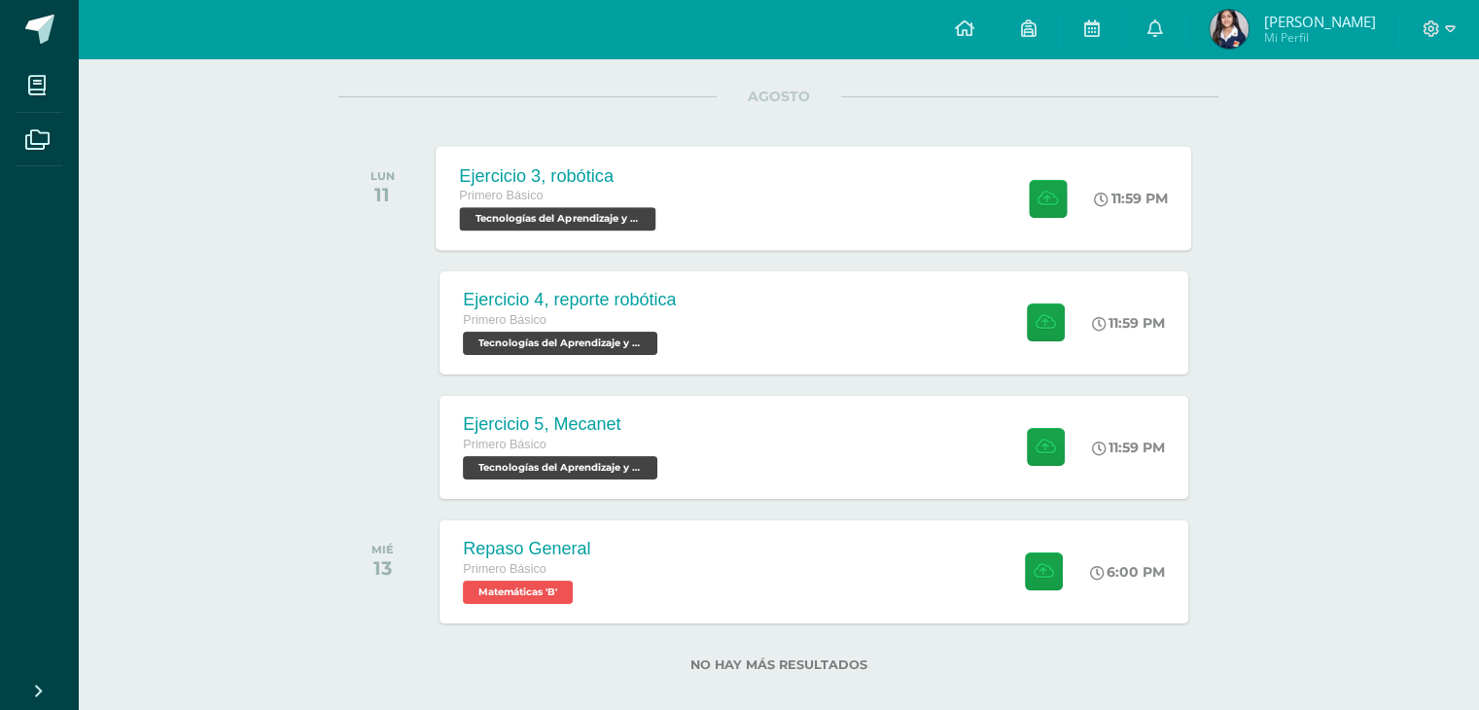
scroll to position [240, 0]
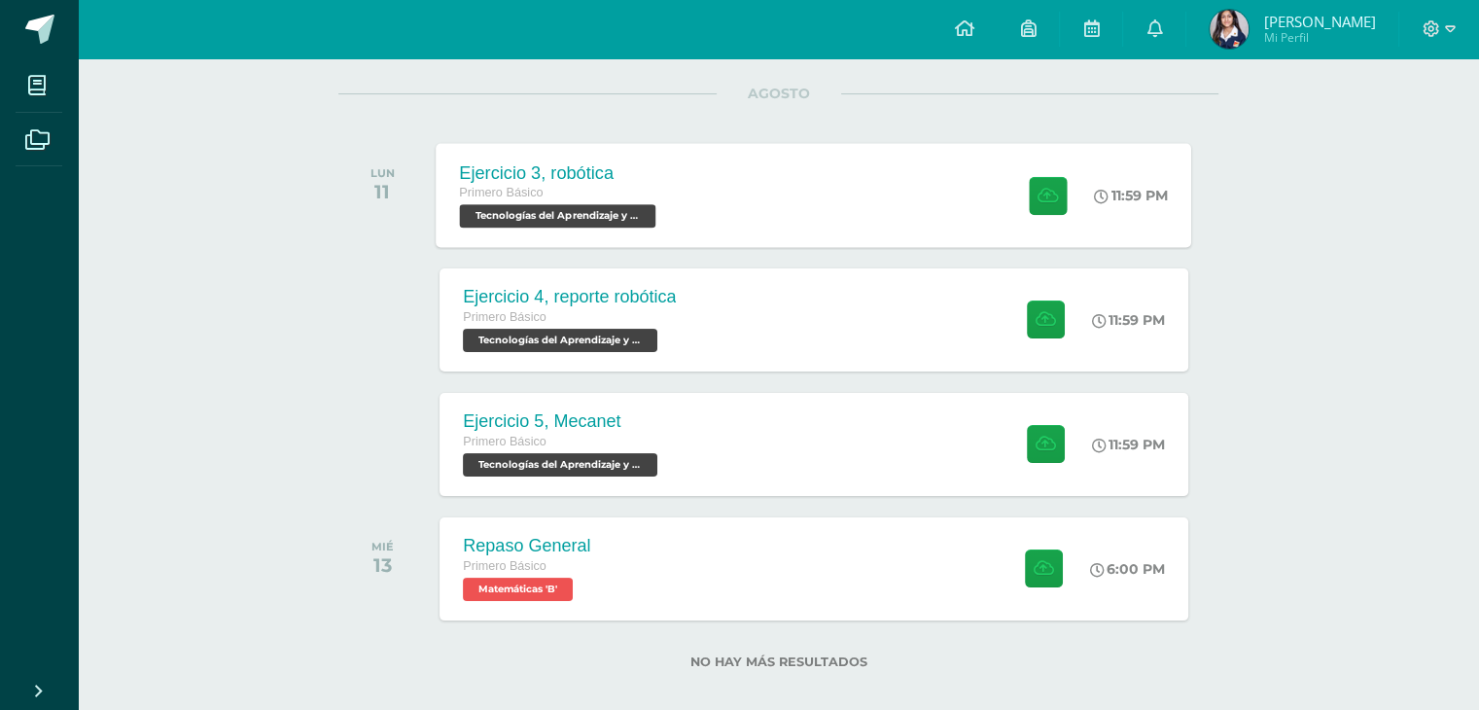
click at [726, 149] on div "Ejercicio 3, robótica Primero Básico Tecnologías del Aprendizaje y la Comunicac…" at bounding box center [815, 195] width 756 height 104
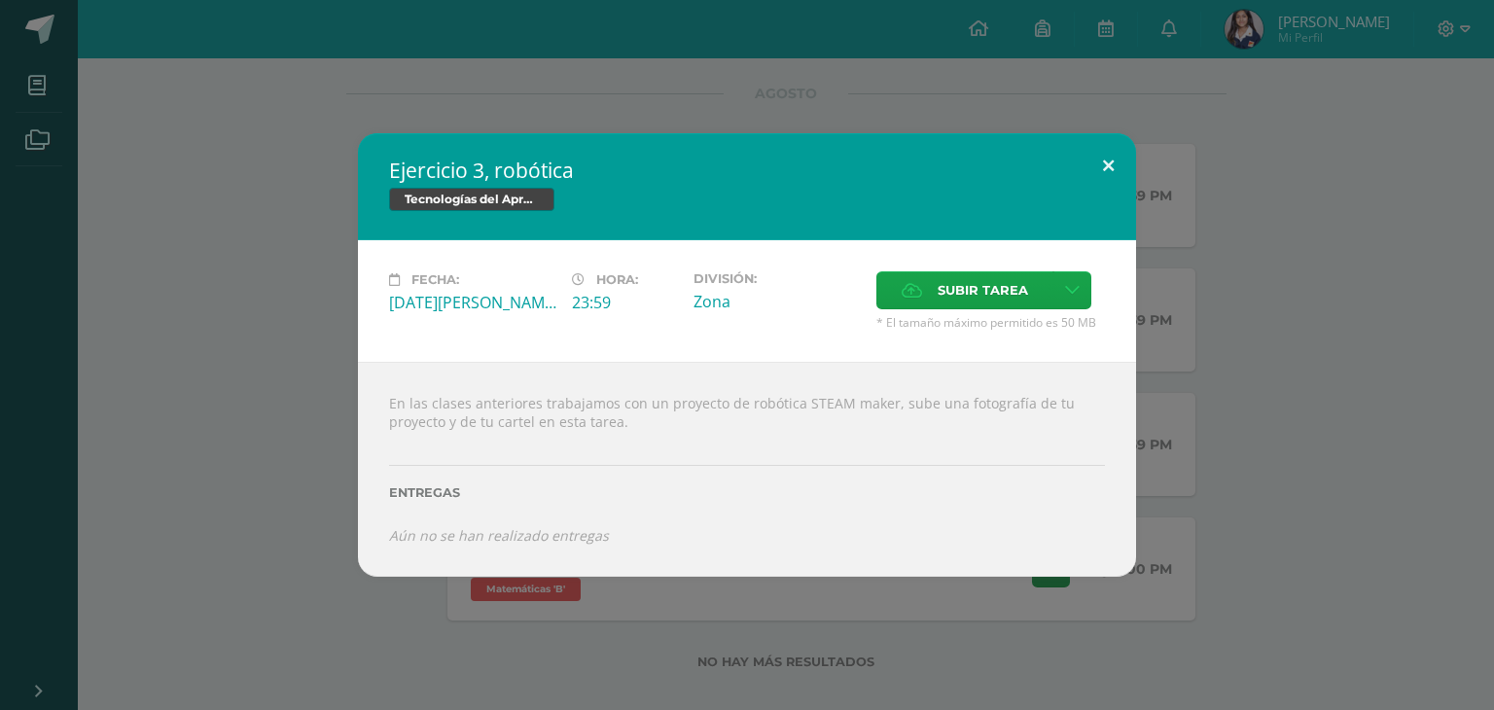
click at [1098, 164] on button at bounding box center [1107, 166] width 55 height 66
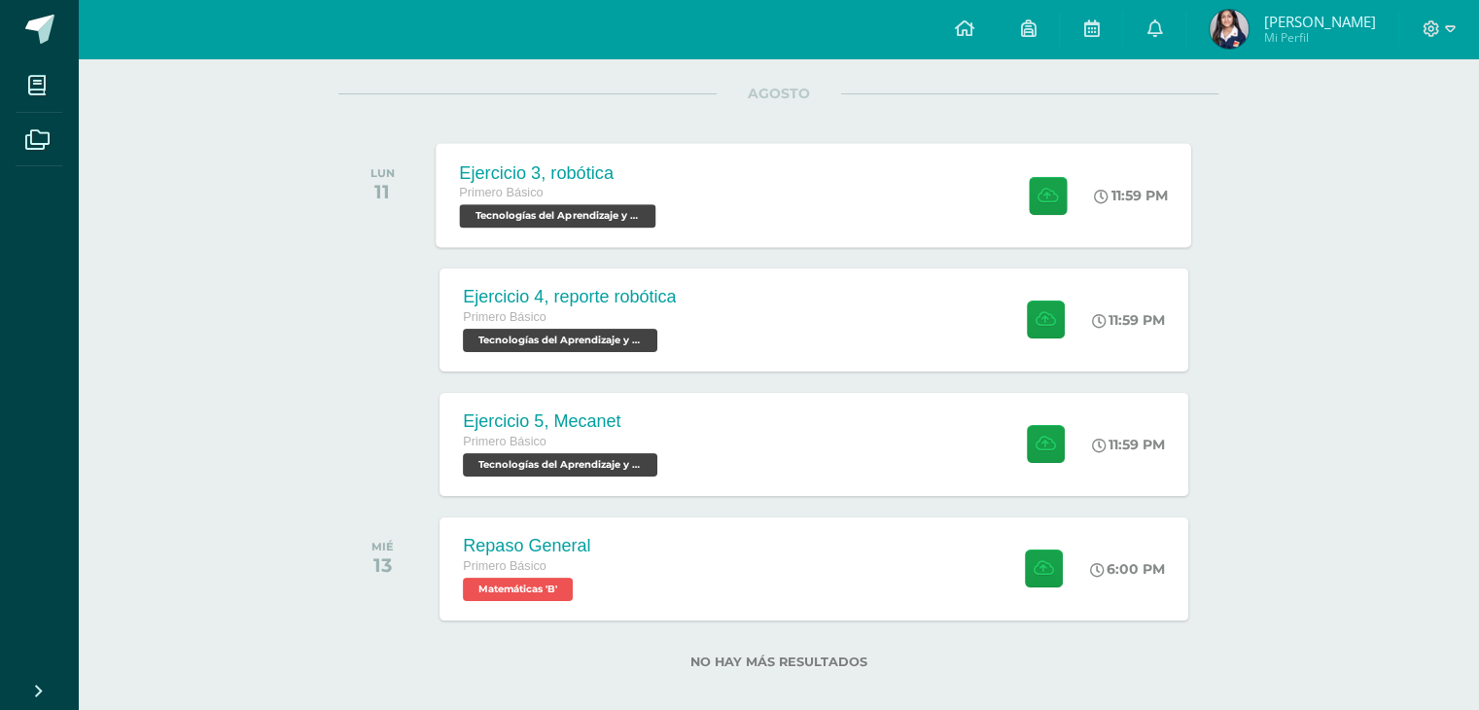
click at [922, 203] on div "Ejercicio 3, robótica Primero Básico Tecnologías del Aprendizaje y la Comunicac…" at bounding box center [815, 195] width 756 height 104
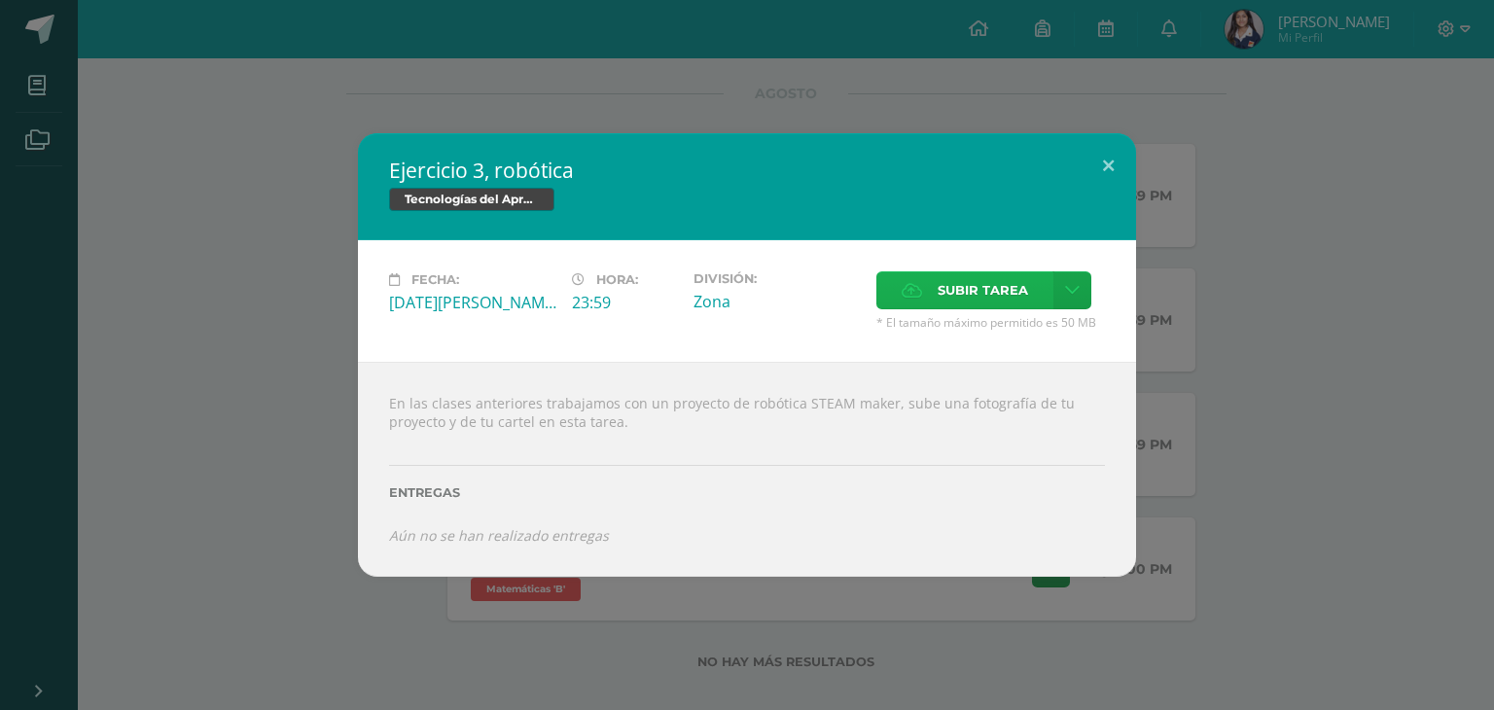
click at [1012, 282] on span "Subir tarea" at bounding box center [983, 290] width 90 height 36
click at [0, 0] on input "Subir tarea" at bounding box center [0, 0] width 0 height 0
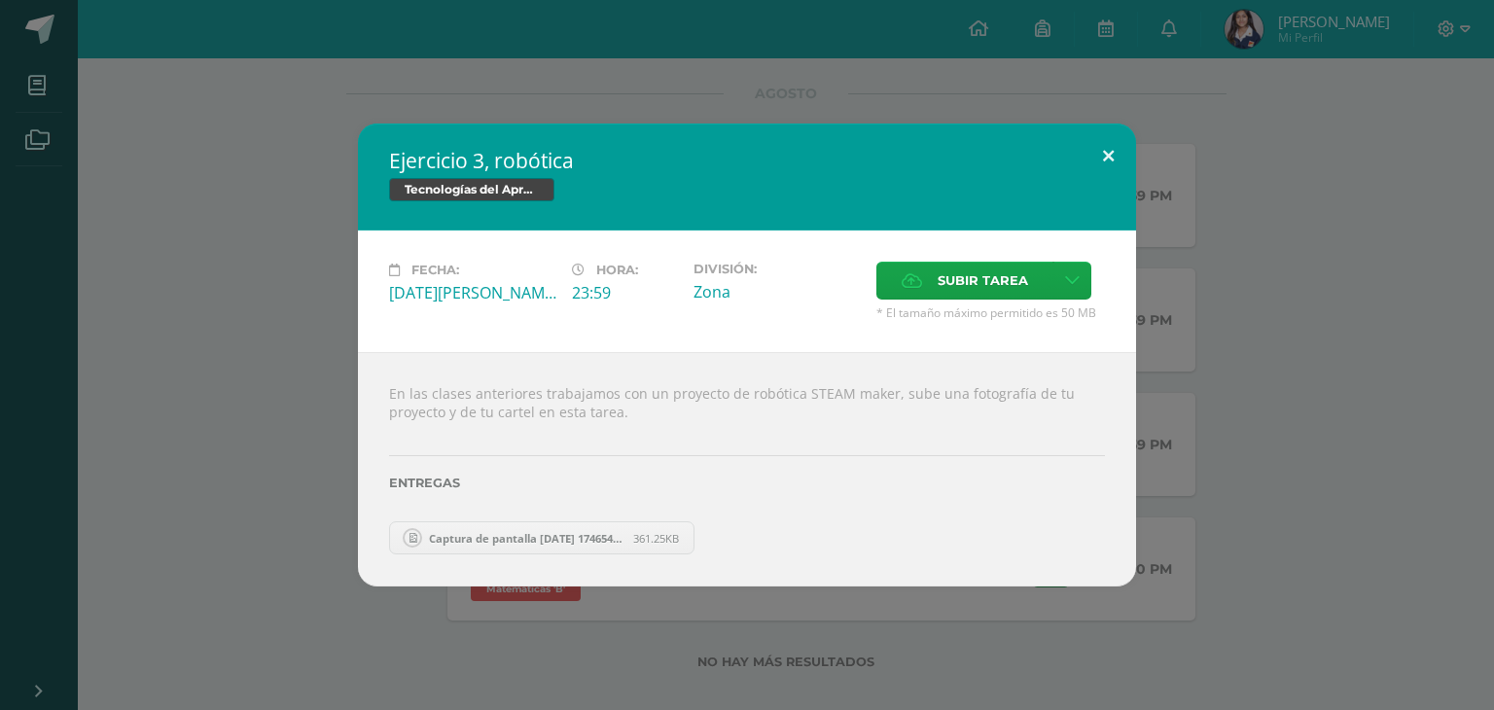
click at [1120, 152] on button at bounding box center [1107, 157] width 55 height 66
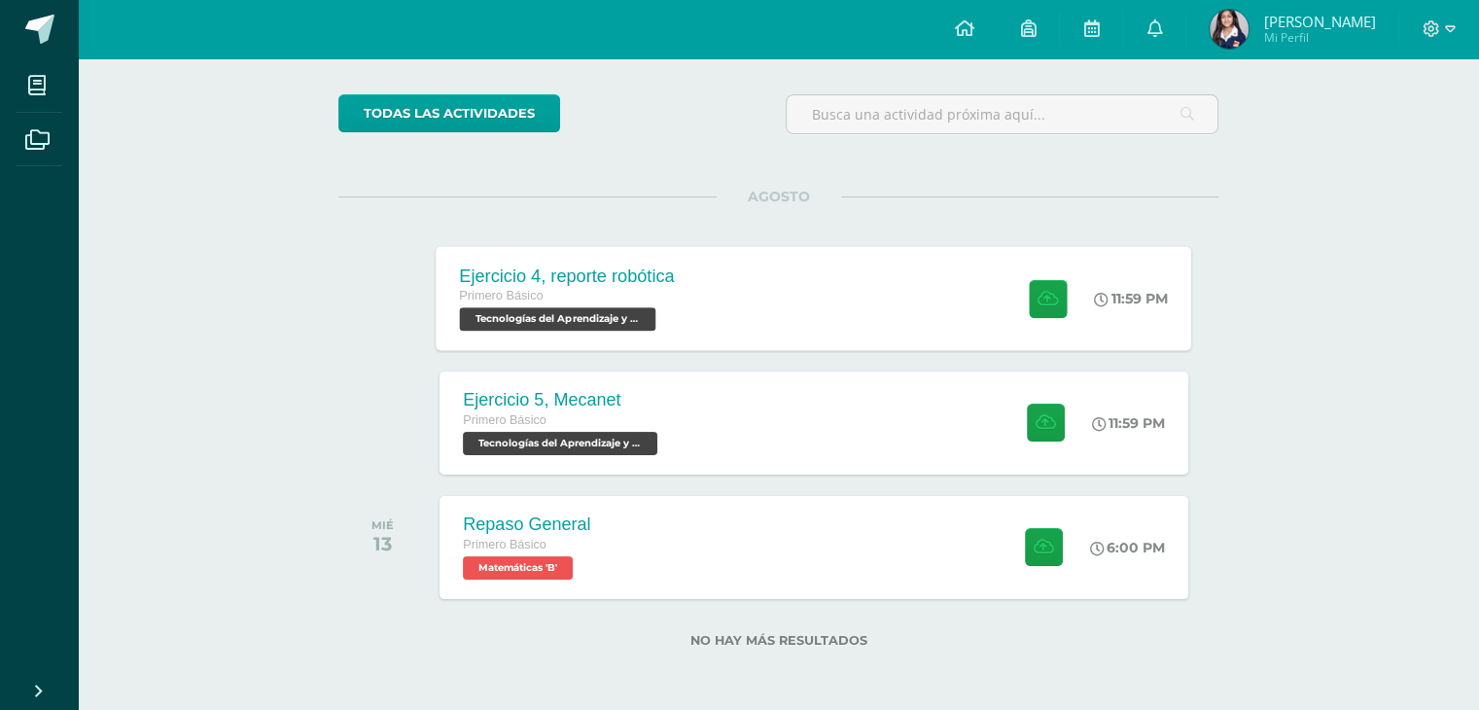
scroll to position [136, 0]
click at [891, 317] on div "Ejercicio 4, reporte robótica Primero Básico Tecnologías del Aprendizaje y la C…" at bounding box center [815, 299] width 756 height 104
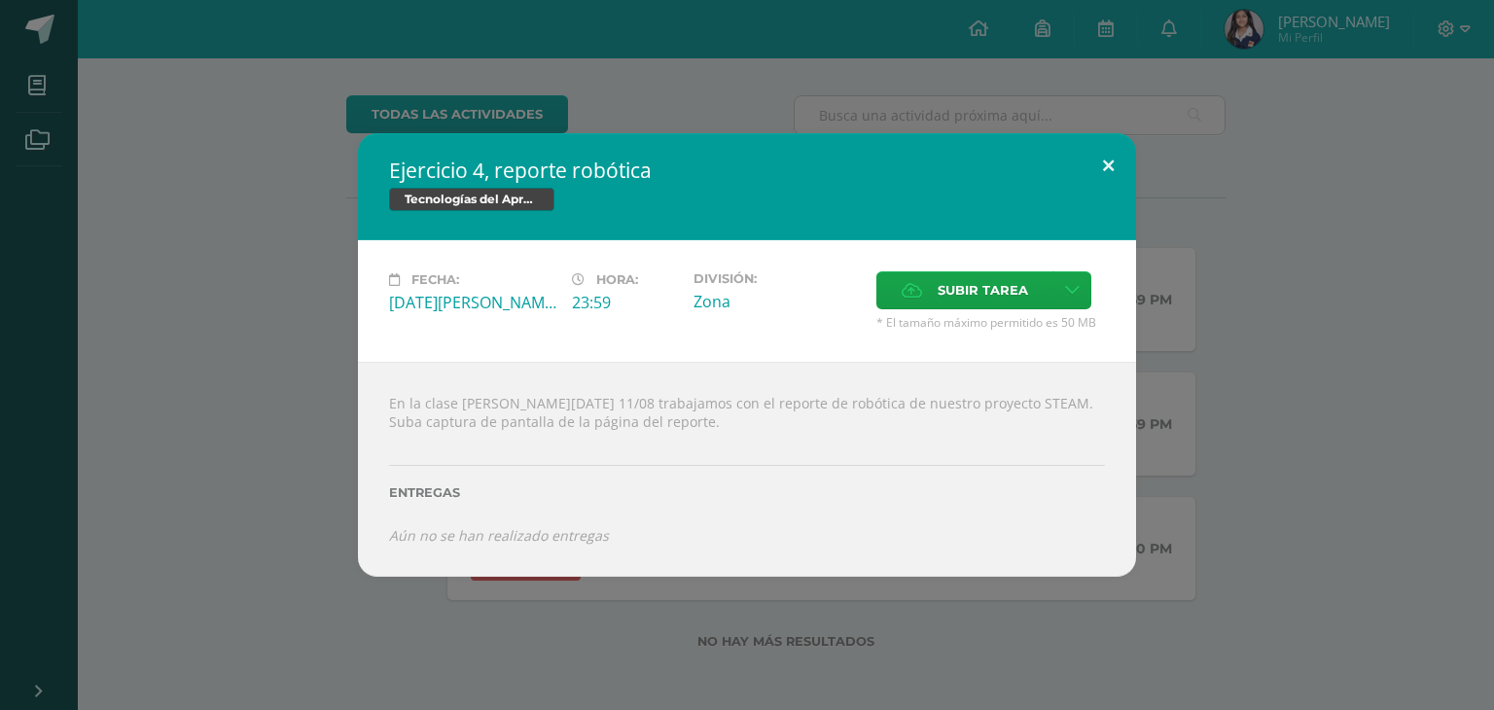
click at [1095, 181] on button at bounding box center [1107, 166] width 55 height 66
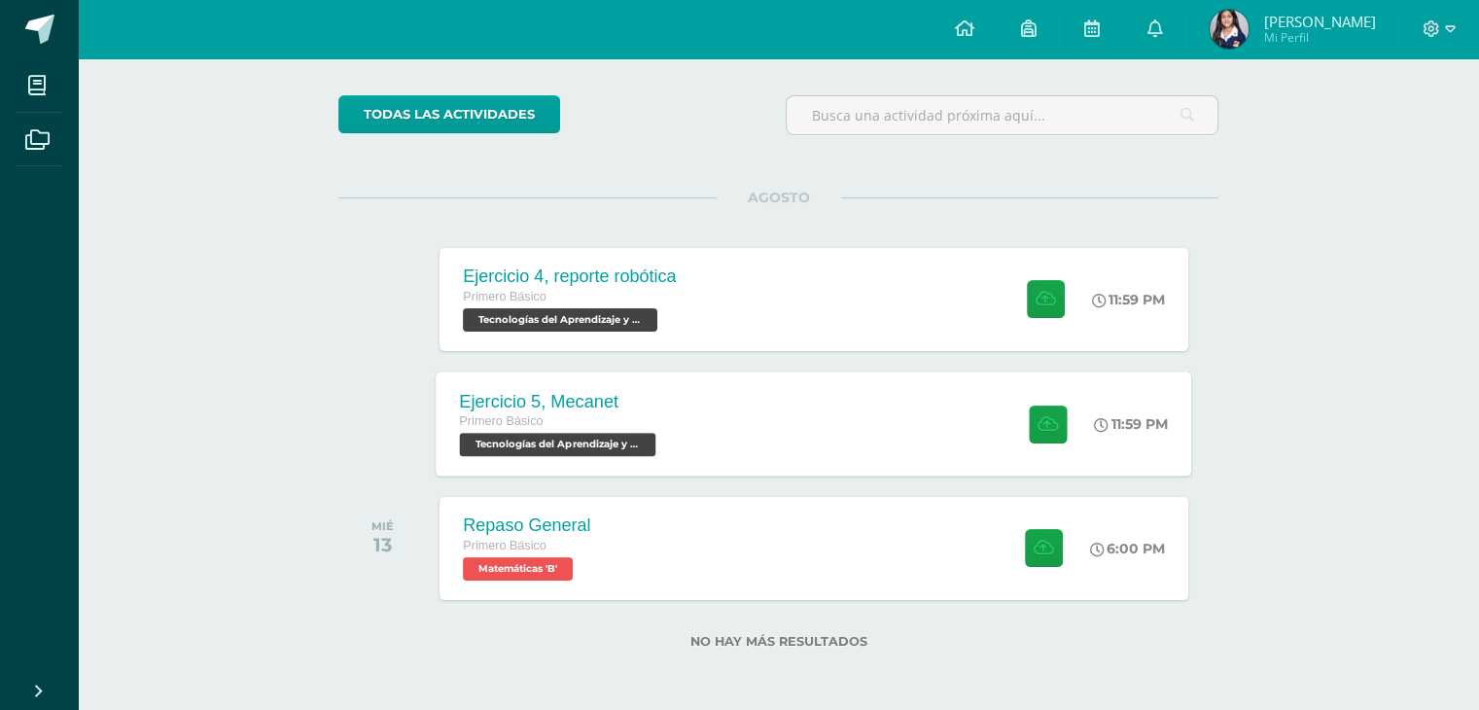
click at [945, 397] on div "Ejercicio 5, Mecanet Primero Básico Tecnologías del Aprendizaje y la Comunicaci…" at bounding box center [815, 424] width 756 height 104
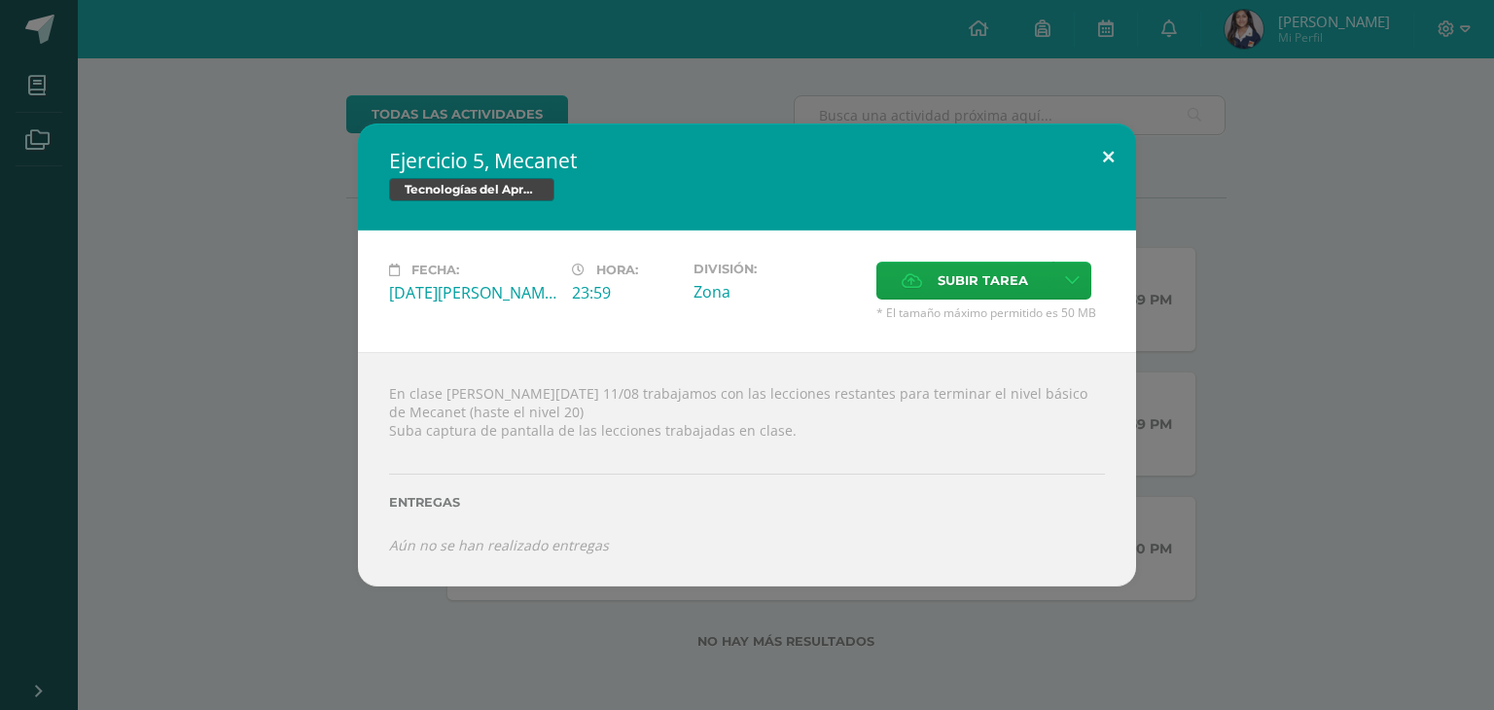
click at [1102, 151] on button at bounding box center [1107, 157] width 55 height 66
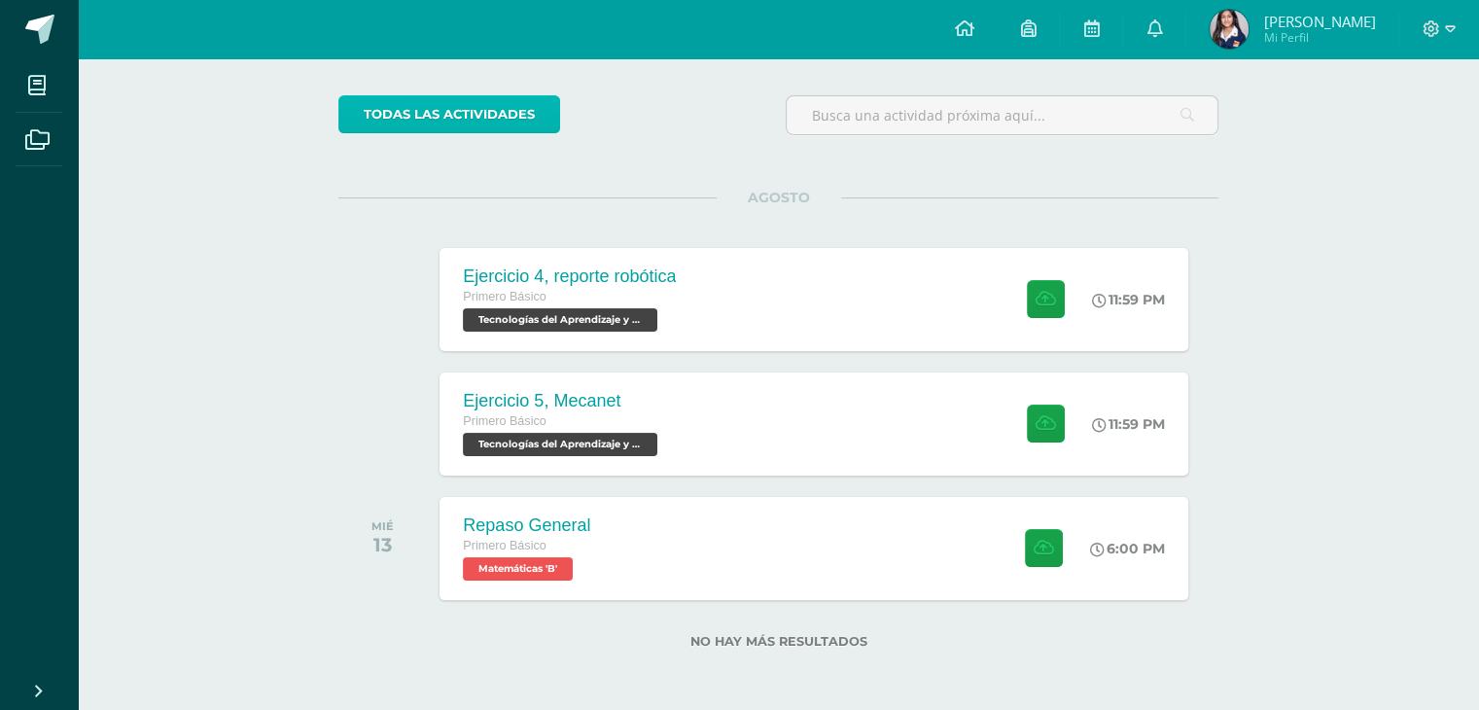
click at [461, 120] on link "todas las Actividades" at bounding box center [449, 114] width 222 height 38
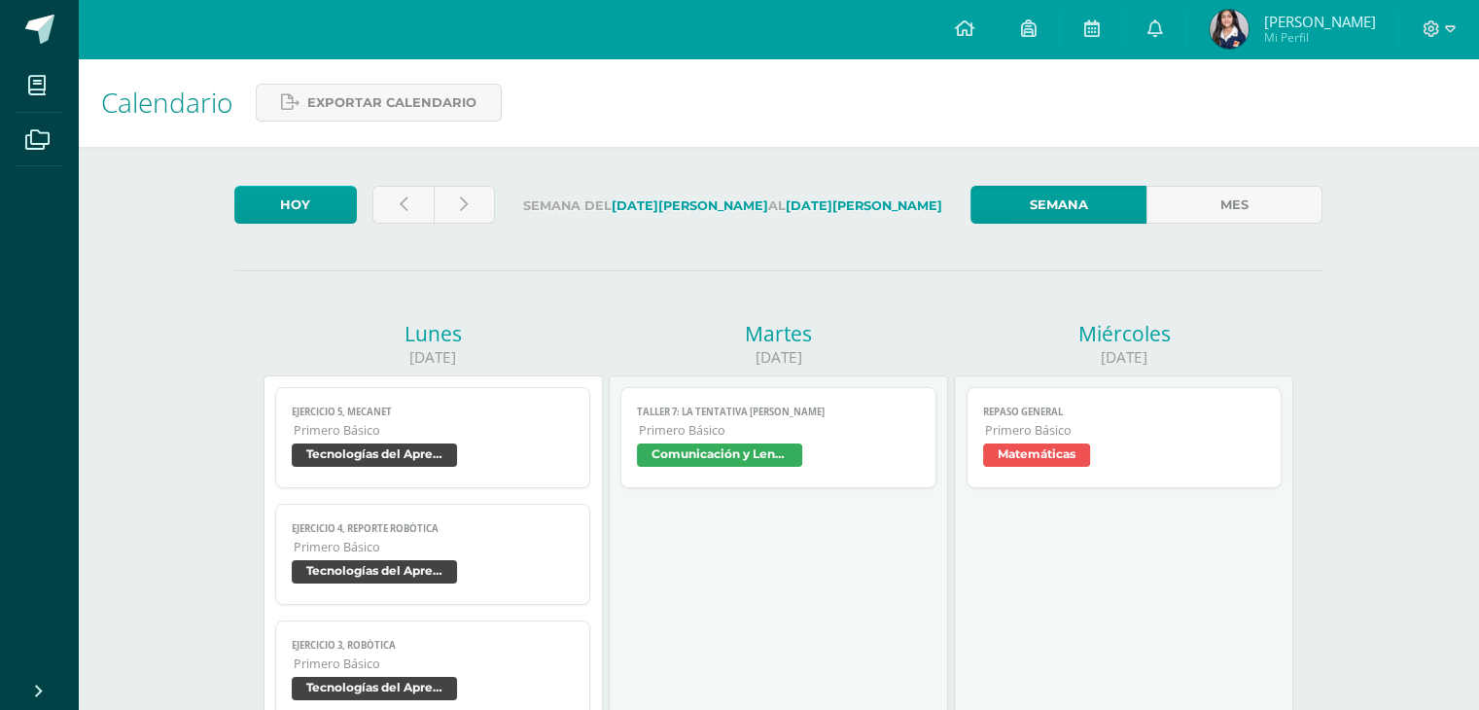
click at [545, 418] on span "Ejercicio 5, Mecanet" at bounding box center [433, 412] width 283 height 13
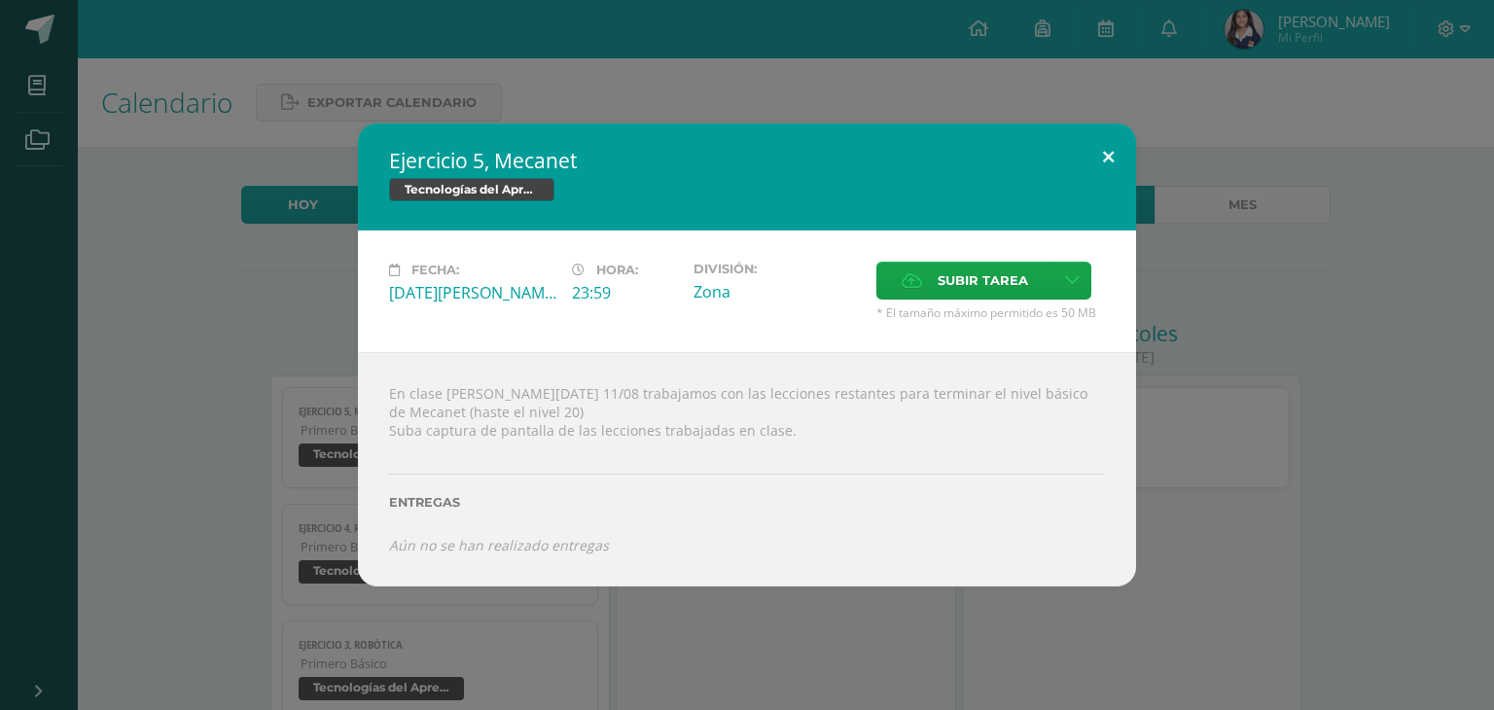
click at [1100, 169] on button at bounding box center [1107, 157] width 55 height 66
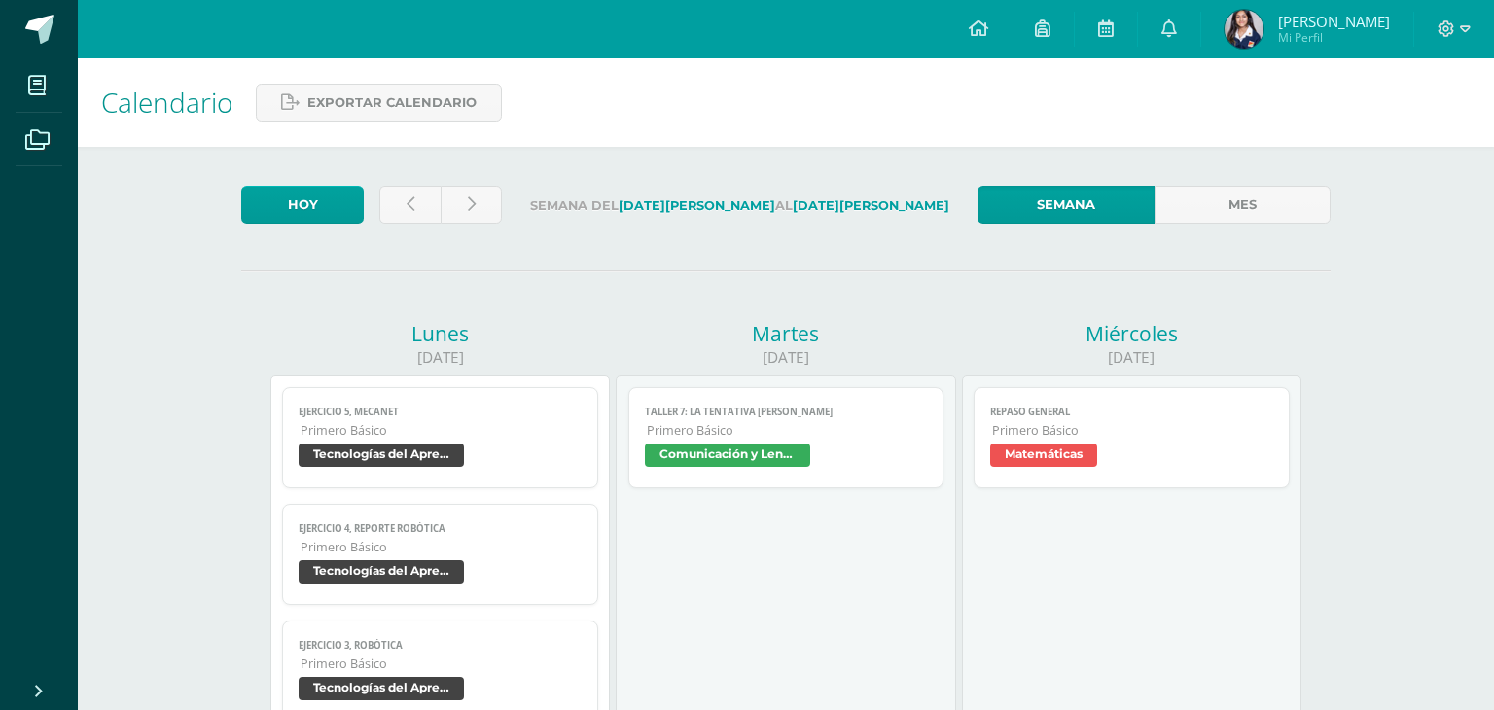
click at [447, 639] on link "Ejercicio 3, robótica Primero Básico Tecnologías del Aprendizaje y la Comunicac…" at bounding box center [440, 670] width 316 height 101
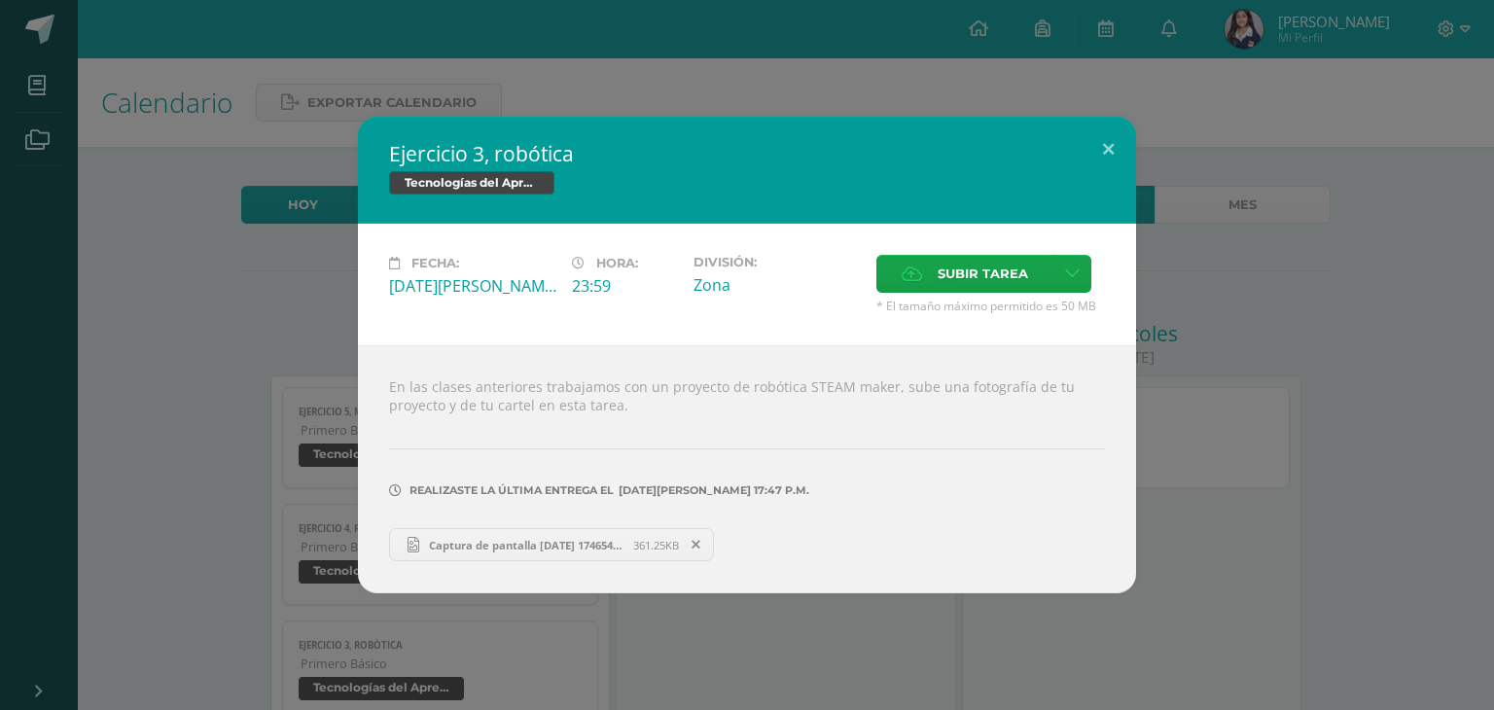
click at [700, 547] on icon at bounding box center [695, 545] width 9 height 14
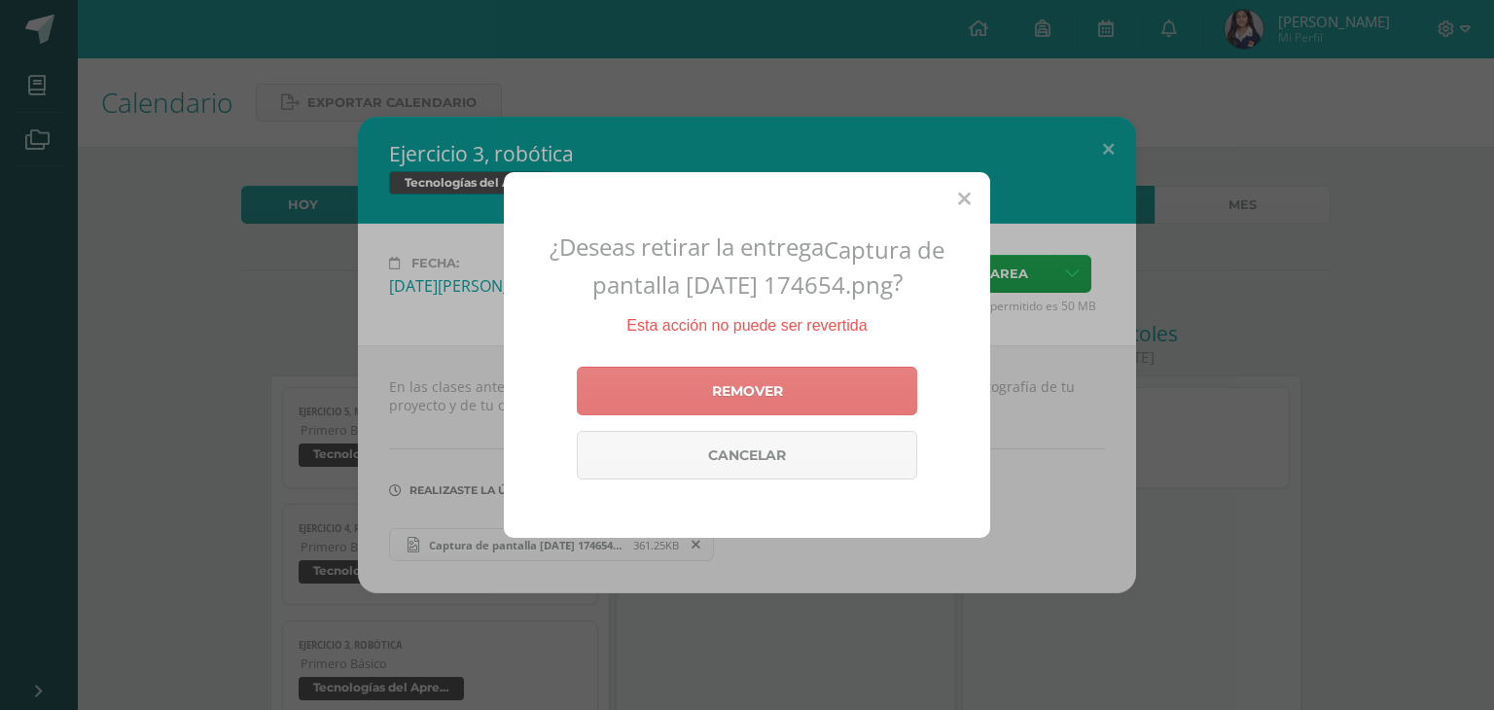
click at [813, 402] on link "Remover" at bounding box center [747, 391] width 340 height 49
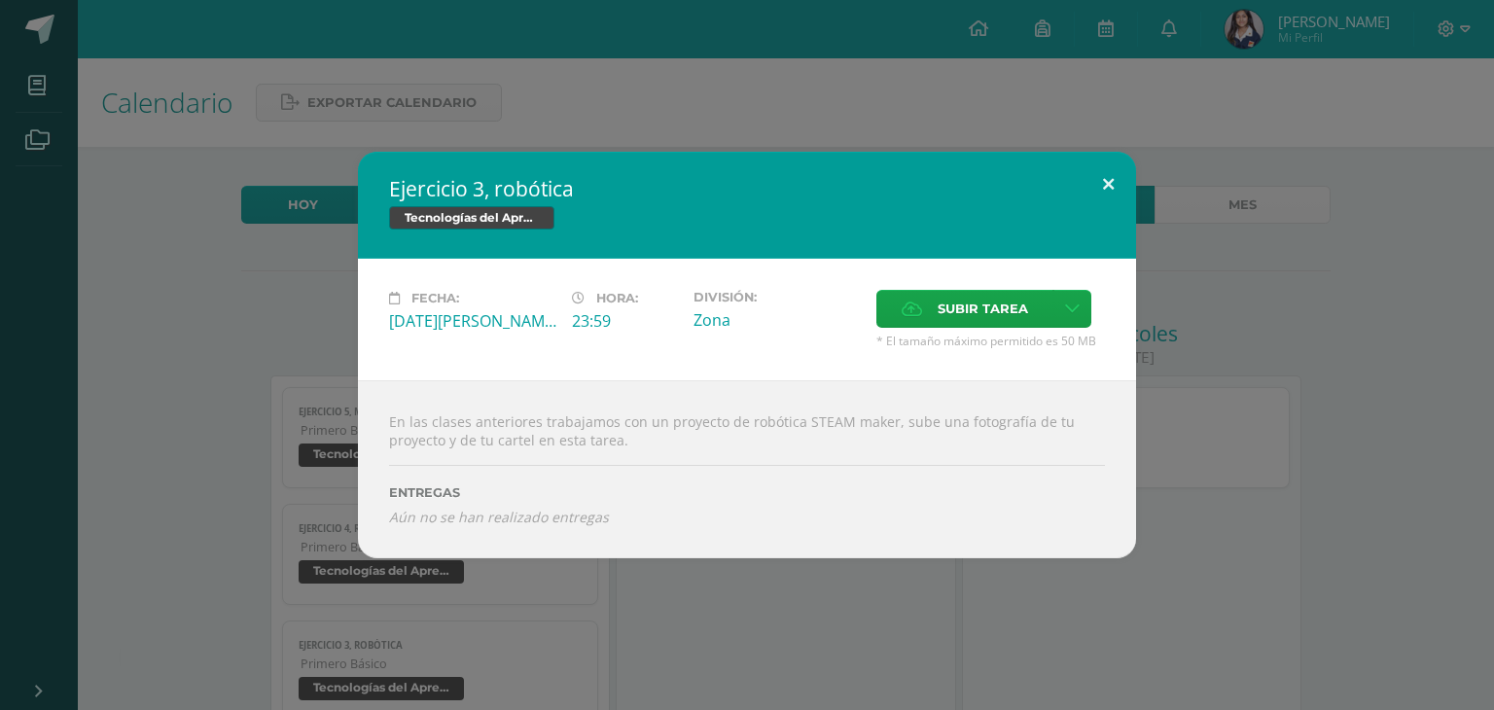
click at [1100, 172] on button at bounding box center [1107, 185] width 55 height 66
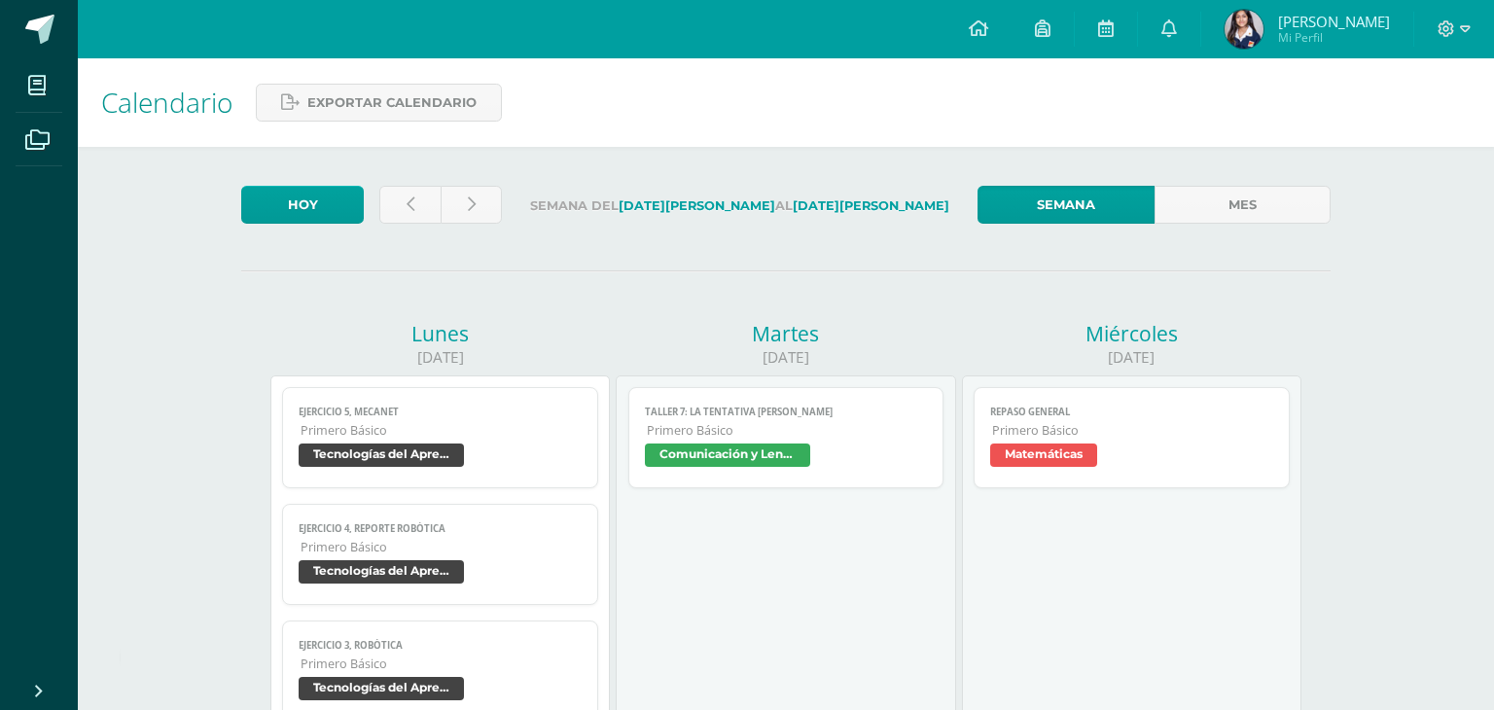
scroll to position [15, 0]
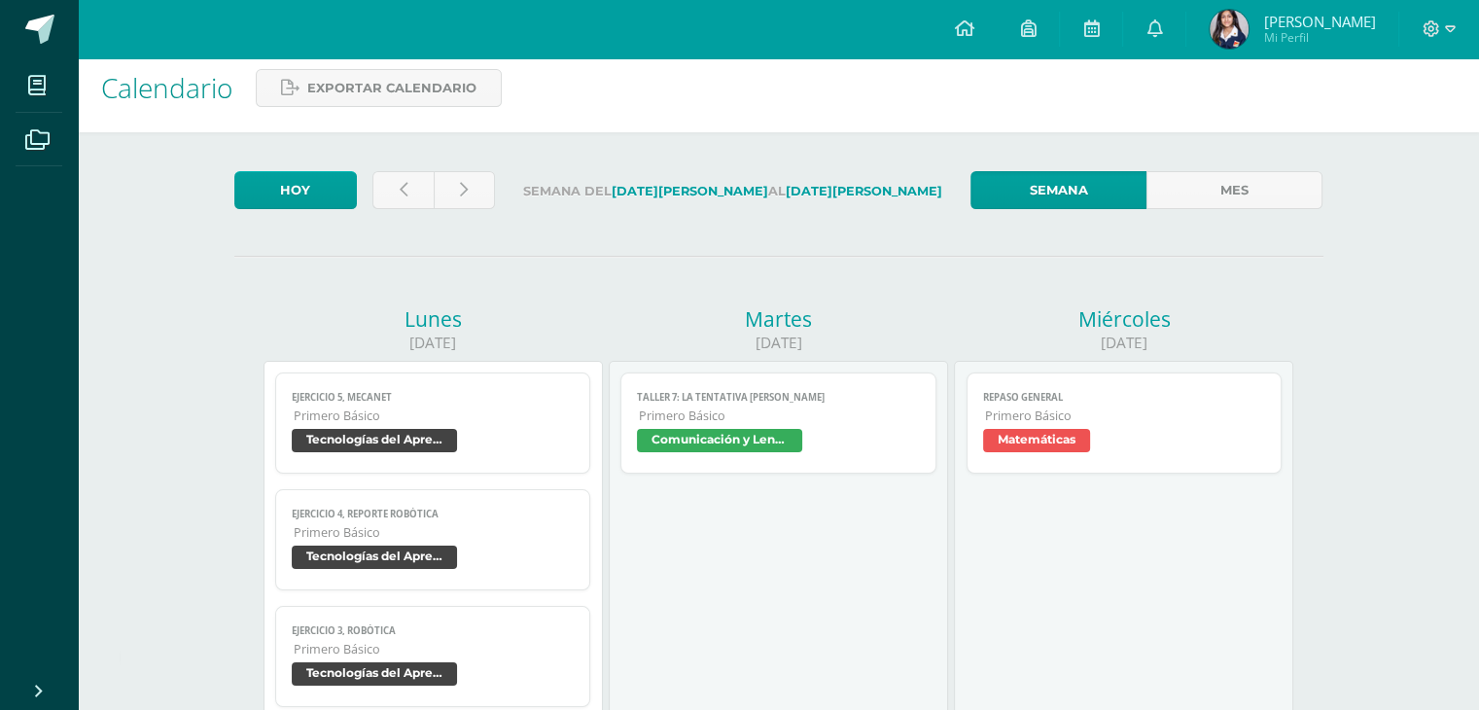
click at [570, 548] on span "Tecnologías del Aprendizaje y la Comunicación" at bounding box center [433, 560] width 283 height 28
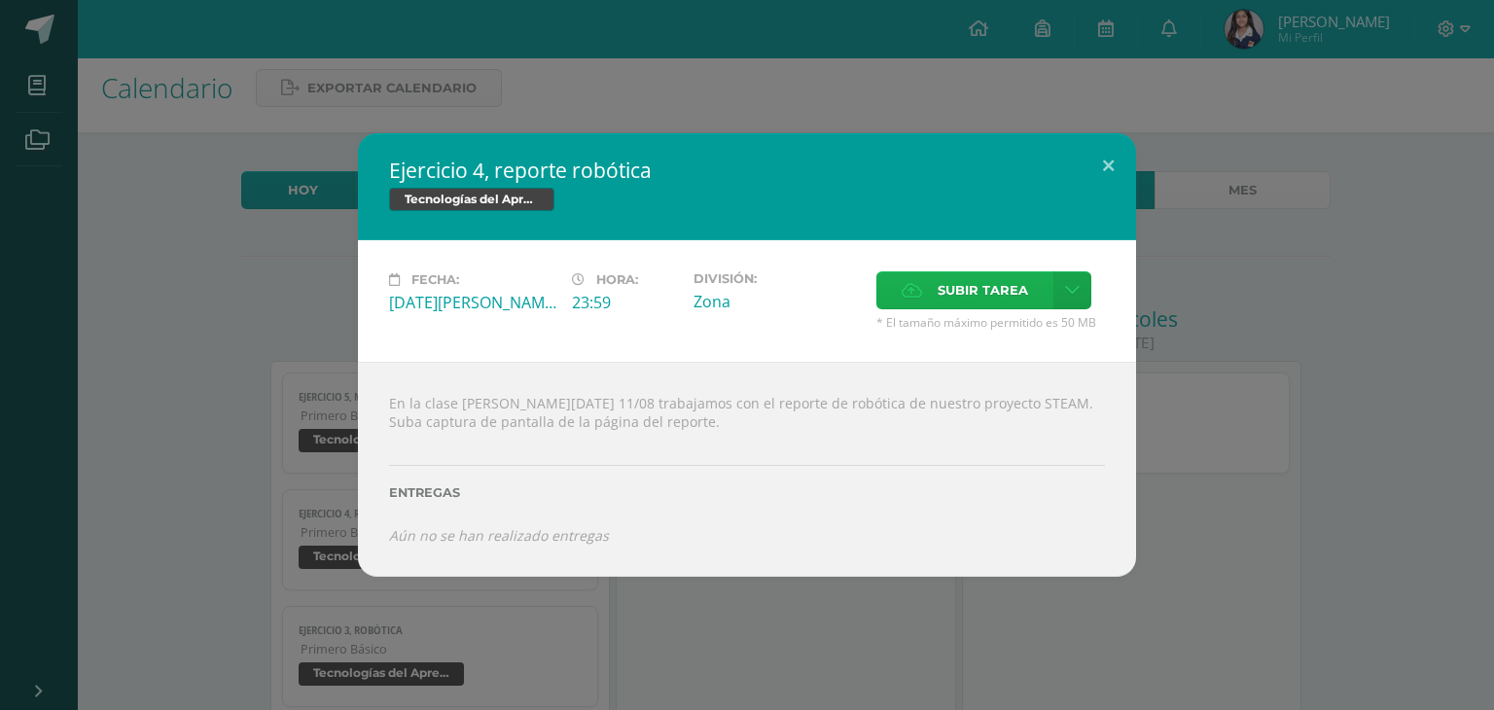
click at [968, 294] on span "Subir tarea" at bounding box center [983, 290] width 90 height 36
click at [0, 0] on input "Subir tarea" at bounding box center [0, 0] width 0 height 0
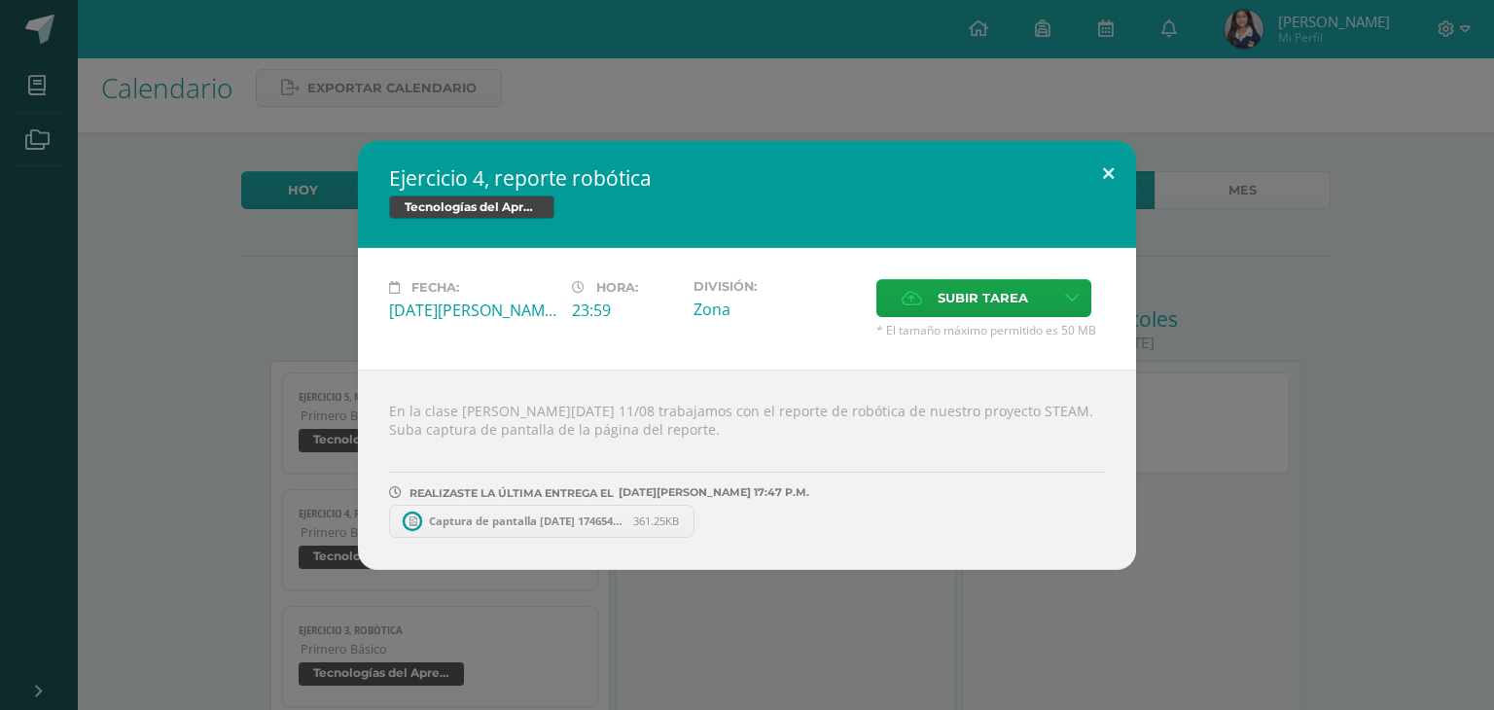
click at [1095, 170] on button at bounding box center [1107, 174] width 55 height 66
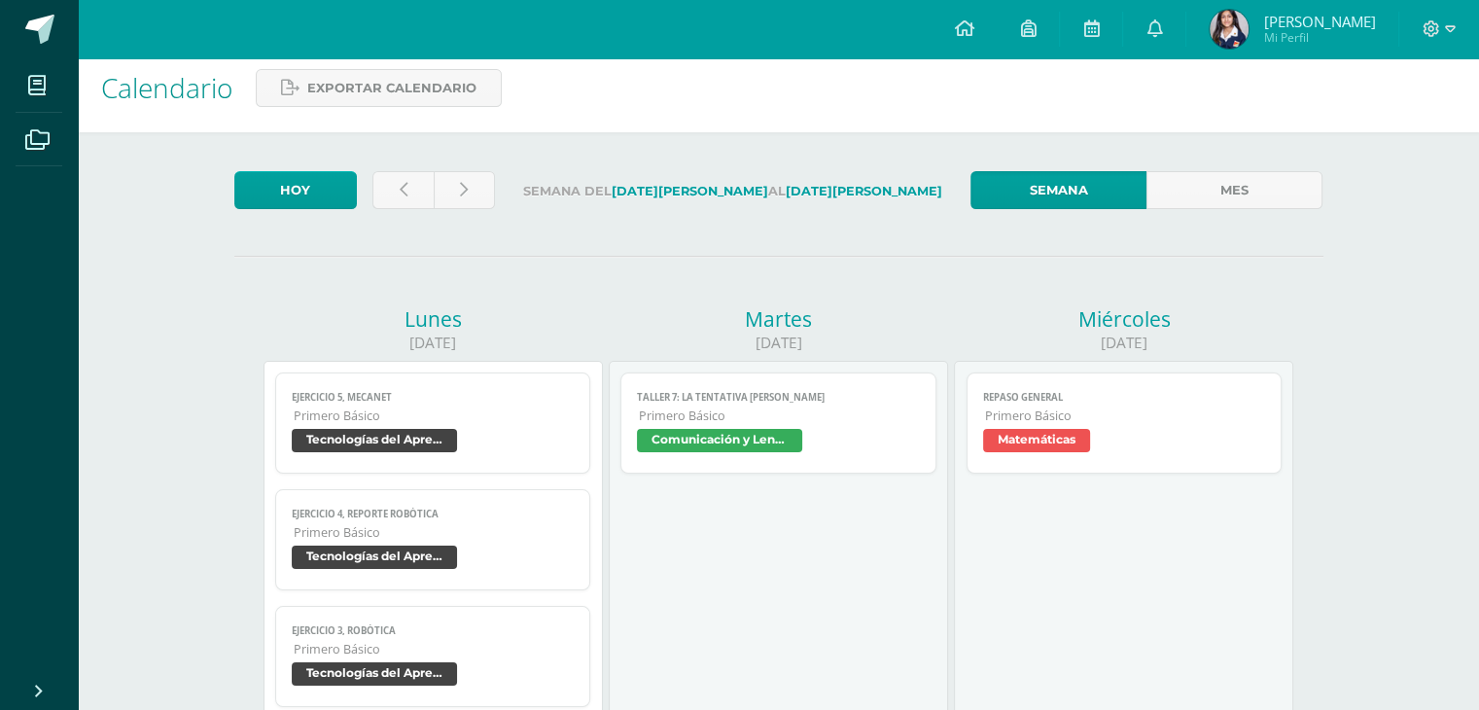
click at [523, 640] on link "Ejercicio 3, robótica Primero Básico Tecnologías del Aprendizaje y la Comunicac…" at bounding box center [433, 656] width 316 height 101
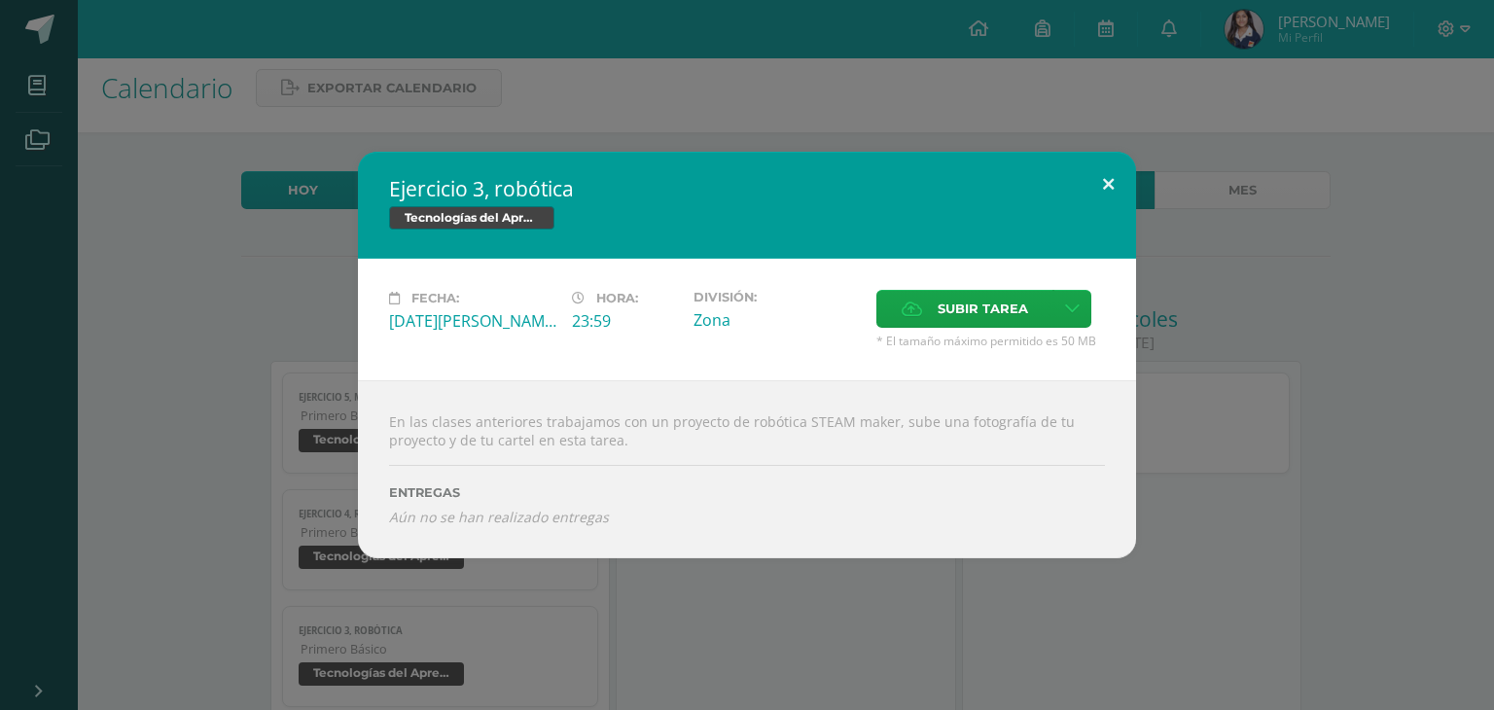
click at [1099, 195] on button at bounding box center [1107, 185] width 55 height 66
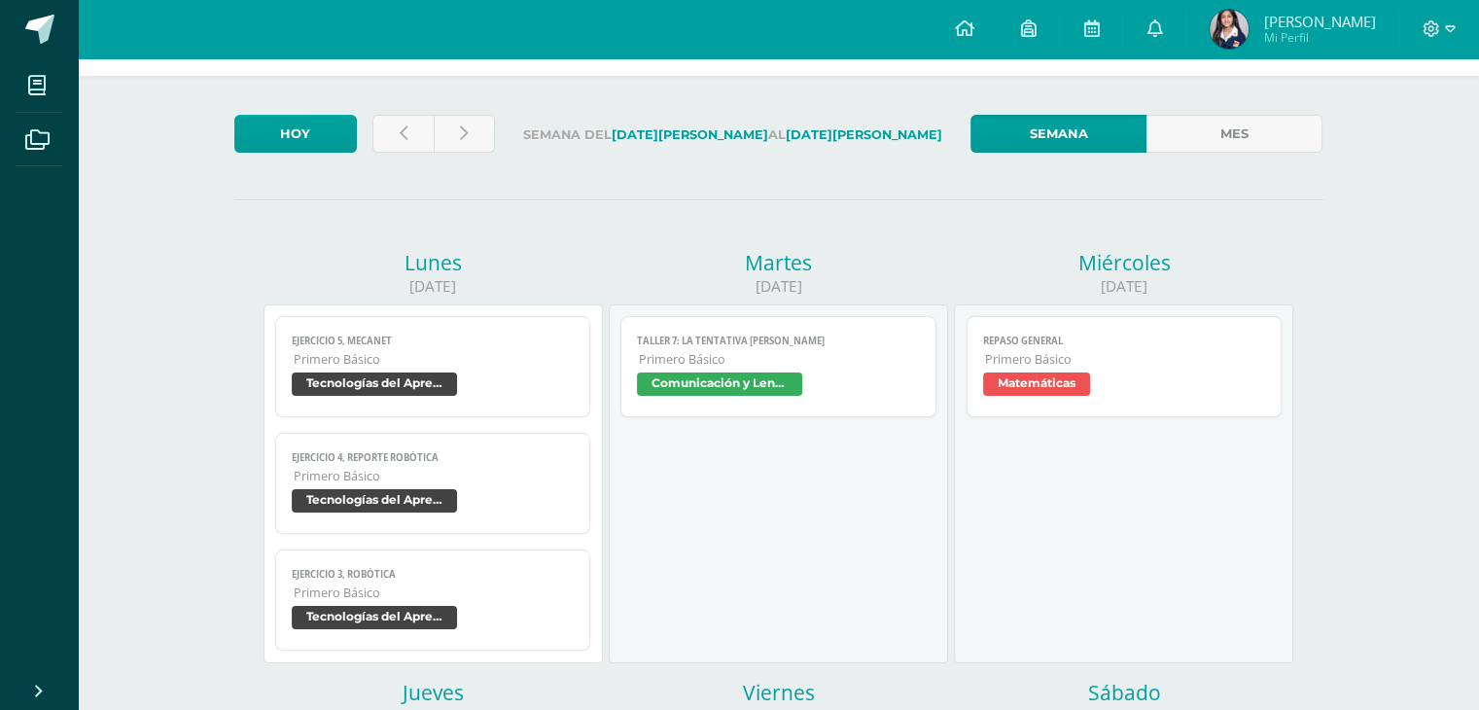
scroll to position [122, 0]
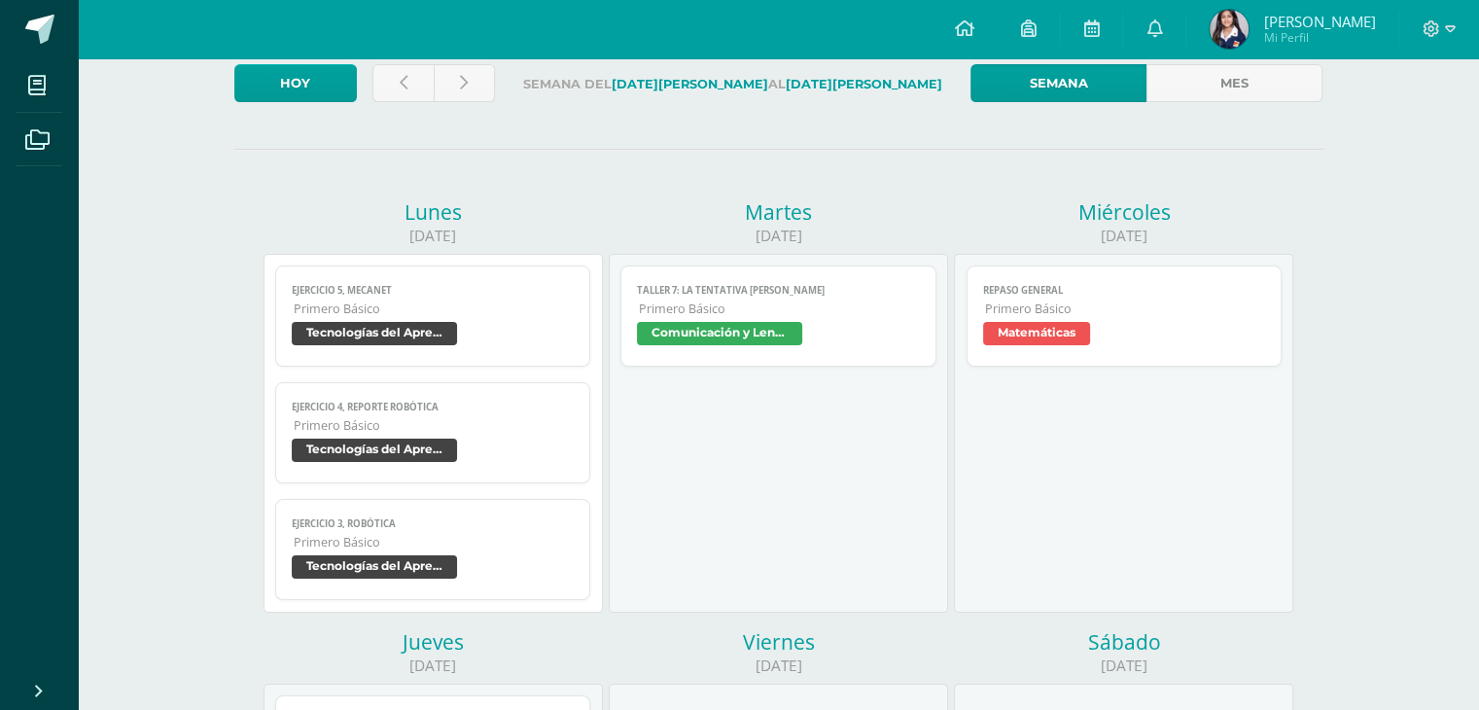
click at [541, 334] on span "Tecnologías del Aprendizaje y la Comunicación" at bounding box center [433, 336] width 283 height 28
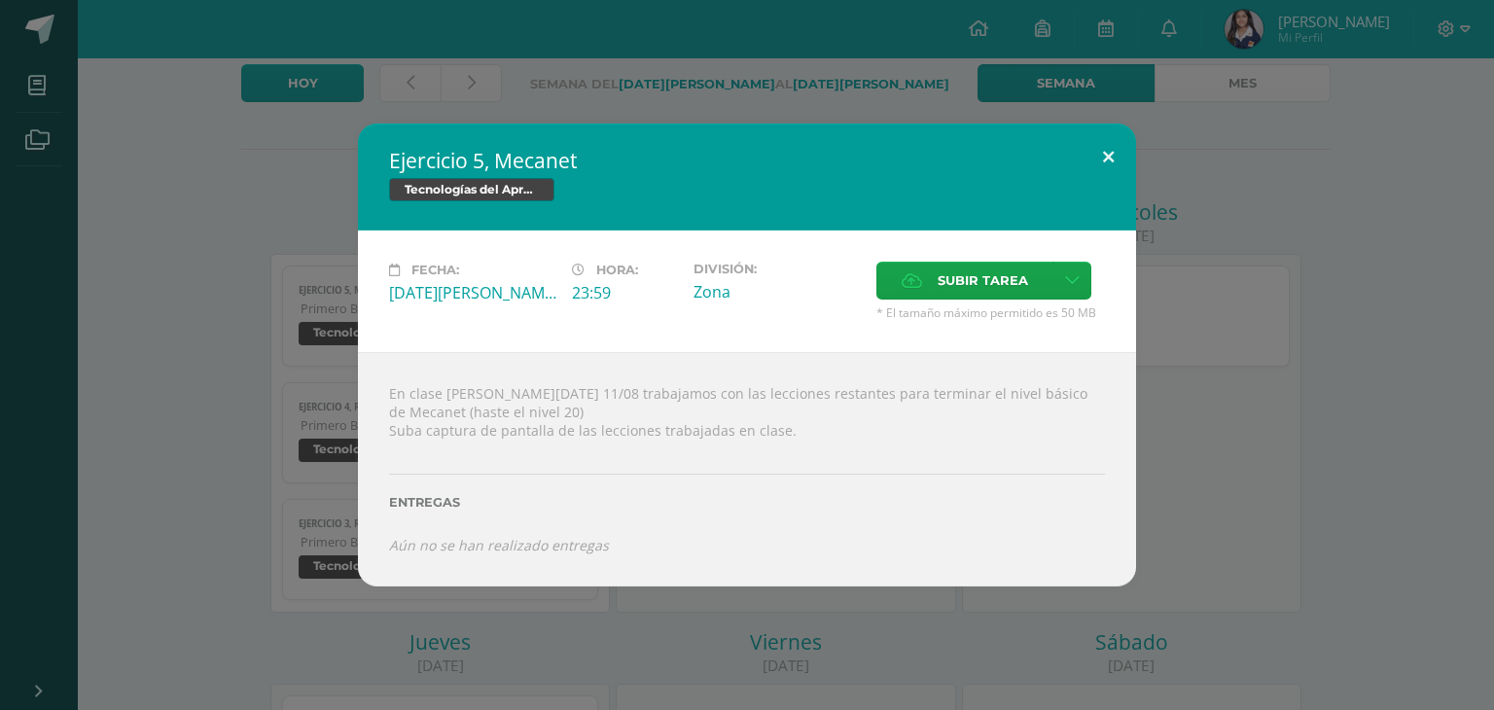
click at [1113, 162] on button at bounding box center [1107, 157] width 55 height 66
